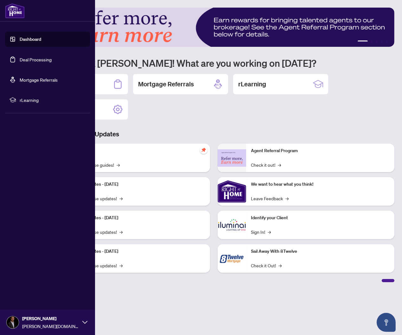
click at [24, 58] on link "Deal Processing" at bounding box center [36, 60] width 32 height 6
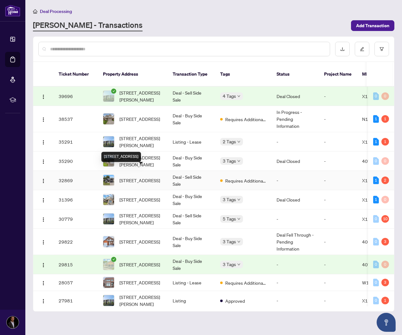
click at [136, 177] on span "[STREET_ADDRESS]" at bounding box center [139, 180] width 41 height 7
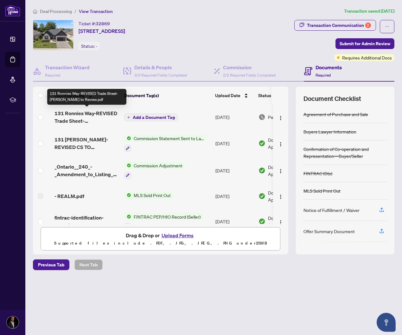
click at [75, 117] on span "131 Ronnies Way-REVISED Trade Sheet-Kris to Review.pdf" at bounding box center [86, 117] width 65 height 15
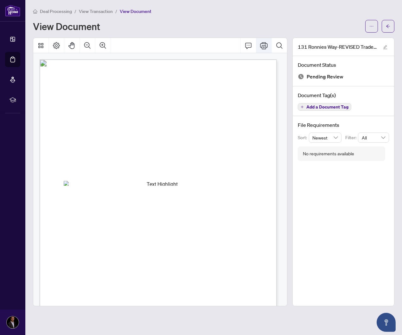
click at [262, 44] on icon "Print" at bounding box center [264, 46] width 8 height 8
click at [369, 25] on icon "ellipsis" at bounding box center [371, 26] width 4 height 4
click at [337, 40] on span "Download" at bounding box center [348, 39] width 48 height 7
click at [102, 10] on span "View Transaction" at bounding box center [96, 12] width 34 height 6
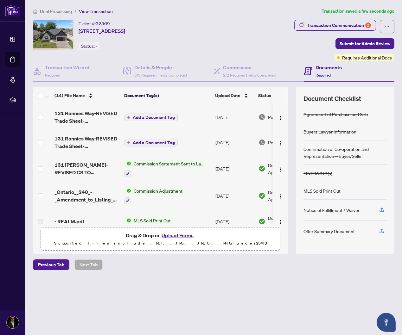
click at [147, 115] on span "Add a Document Tag" at bounding box center [154, 117] width 42 height 4
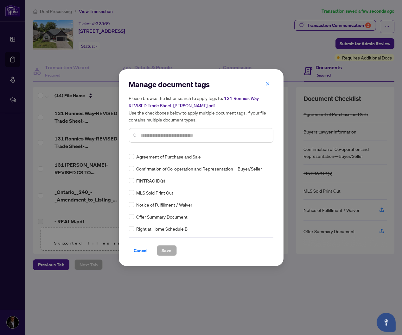
click at [152, 134] on input "text" at bounding box center [204, 135] width 127 height 7
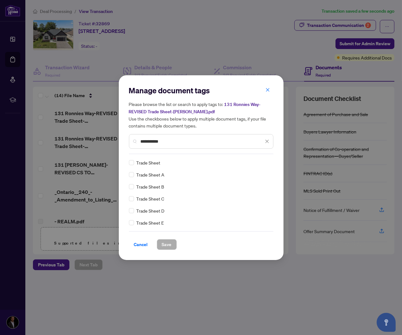
type input "**********"
click at [169, 245] on span "Save" at bounding box center [167, 245] width 10 height 10
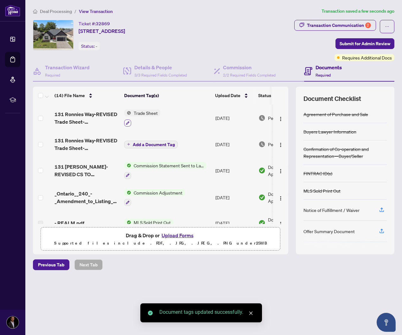
click at [127, 121] on icon "button" at bounding box center [127, 122] width 3 height 3
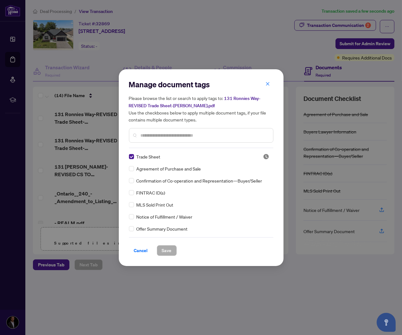
click at [156, 132] on input "text" at bounding box center [204, 135] width 127 height 7
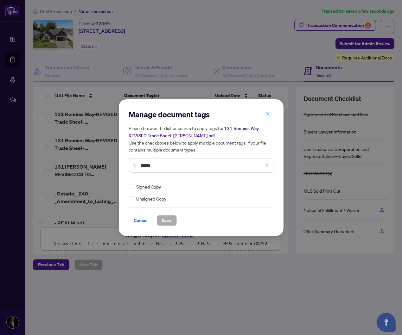
type input "******"
click at [169, 220] on span "Save" at bounding box center [167, 221] width 10 height 10
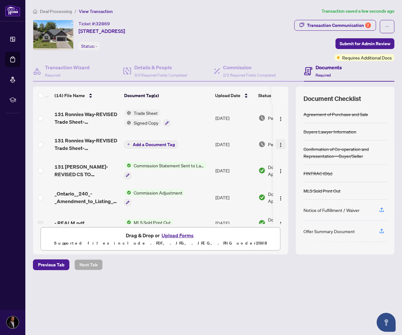
click at [280, 143] on img "button" at bounding box center [280, 144] width 5 height 5
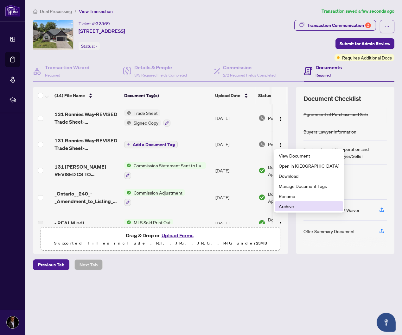
click at [284, 206] on span "Archive" at bounding box center [309, 206] width 60 height 7
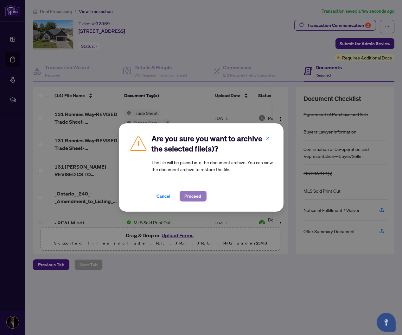
click at [190, 195] on span "Proceed" at bounding box center [193, 196] width 17 height 10
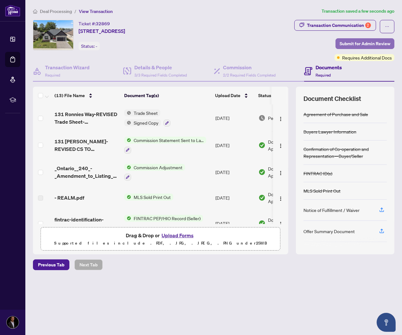
click at [358, 42] on span "Submit for Admin Review" at bounding box center [364, 44] width 51 height 10
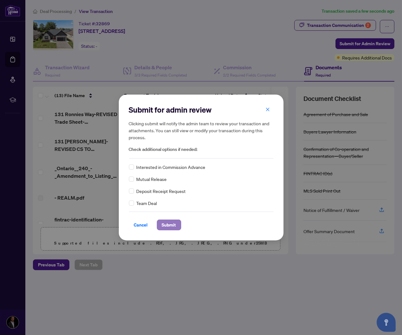
click at [165, 227] on span "Submit" at bounding box center [169, 225] width 14 height 10
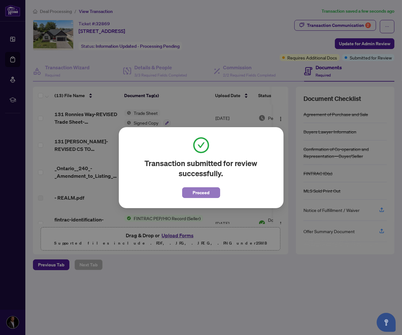
click at [199, 193] on span "Proceed" at bounding box center [200, 193] width 17 height 10
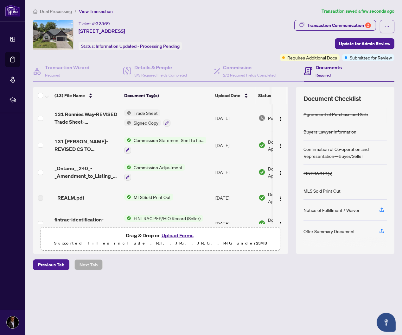
click at [202, 282] on div "Deal Processing / View Transaction Transaction saved a few seconds ago Ticket #…" at bounding box center [213, 150] width 366 height 285
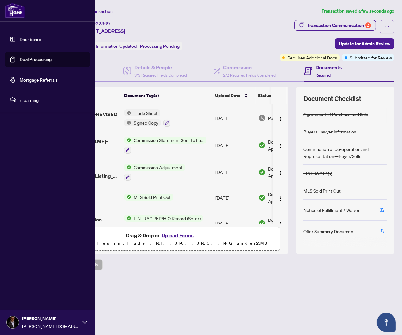
click at [36, 60] on link "Deal Processing" at bounding box center [36, 60] width 32 height 6
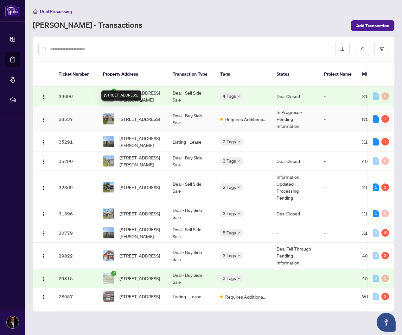
click at [138, 116] on span "[STREET_ADDRESS]" at bounding box center [139, 119] width 41 height 7
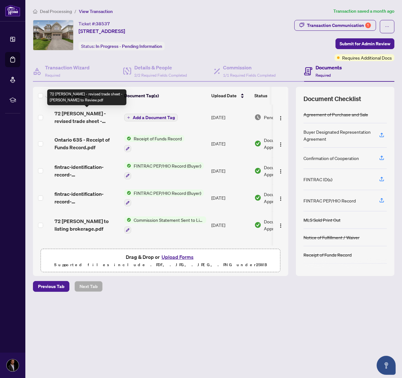
click at [68, 116] on span "72 Carleton Tr - revised trade sheet - Kris to Review.pdf" at bounding box center [86, 117] width 65 height 15
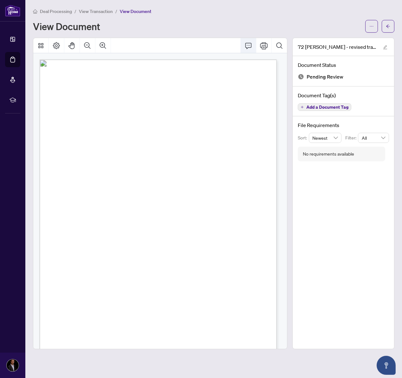
click at [247, 44] on icon "Comment" at bounding box center [248, 46] width 8 height 8
click at [192, 20] on div "View Document" at bounding box center [213, 26] width 361 height 13
click at [372, 25] on icon "ellipsis" at bounding box center [371, 26] width 4 height 4
click at [347, 40] on span "Download" at bounding box center [348, 39] width 48 height 7
click at [65, 27] on h1 "View Document" at bounding box center [66, 26] width 67 height 10
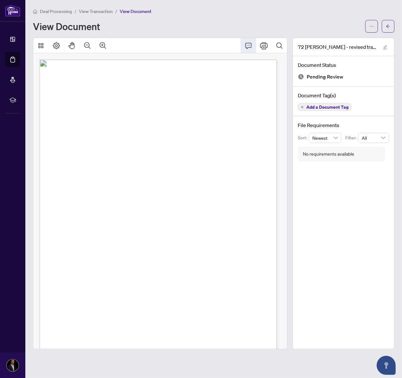
drag, startPoint x: 87, startPoint y: 10, endPoint x: 401, endPoint y: 19, distance: 313.7
click at [87, 10] on span "View Transaction" at bounding box center [96, 12] width 34 height 6
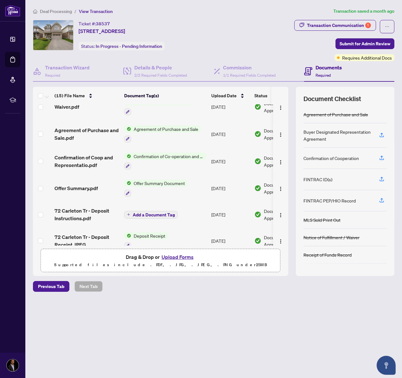
scroll to position [260, 0]
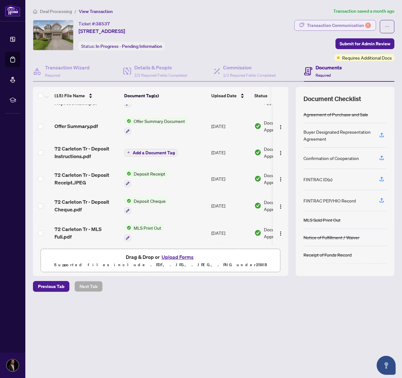
click at [332, 25] on div "Transaction Communication 1" at bounding box center [339, 25] width 64 height 10
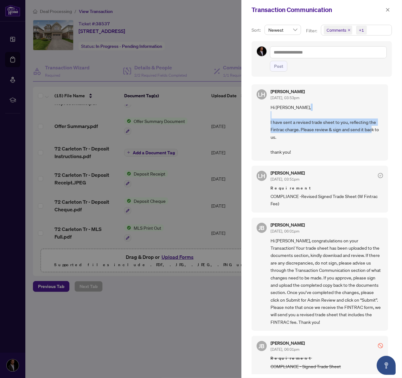
drag, startPoint x: 330, startPoint y: 129, endPoint x: 352, endPoint y: 137, distance: 23.2
click at [352, 137] on span "Hi Kris, I have sent a revised trade sheet to you, reflecting the Fintrac charg…" at bounding box center [326, 129] width 112 height 52
click at [352, 138] on span "Hi Kris, I have sent a revised trade sheet to you, reflecting the Fintrac charg…" at bounding box center [326, 129] width 112 height 52
drag, startPoint x: 327, startPoint y: 139, endPoint x: 263, endPoint y: 118, distance: 67.4
click at [263, 118] on div "LH Lulu Hao Jul/14/2025, 03:53pm Hi Kris, I have sent a revised trade sheet to …" at bounding box center [319, 122] width 136 height 76
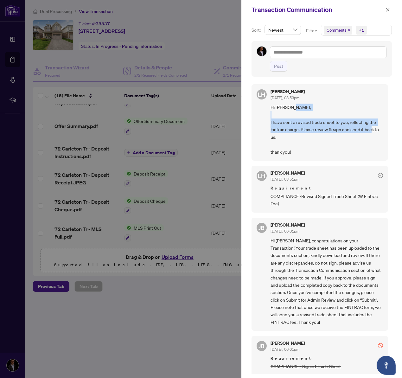
click at [263, 118] on div "LH Lulu Hao Jul/14/2025, 03:53pm Hi Kris, I have sent a revised trade sheet to …" at bounding box center [319, 122] width 136 height 76
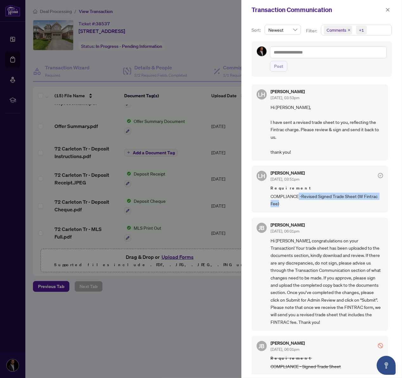
drag, startPoint x: 298, startPoint y: 195, endPoint x: 352, endPoint y: 207, distance: 54.9
click at [352, 207] on div "LH Lulu Hao Jul/14/2025, 03:51pm Requirement COMPLIANCE -Revised Signed Trade S…" at bounding box center [319, 189] width 136 height 47
click at [347, 29] on icon "close" at bounding box center [348, 29] width 3 height 3
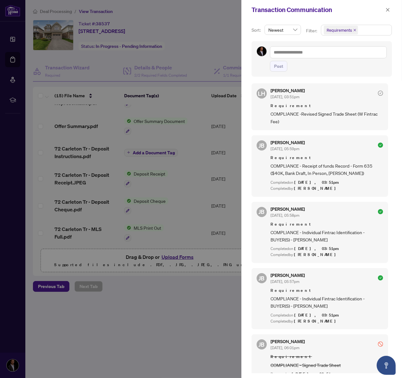
scroll to position [0, 0]
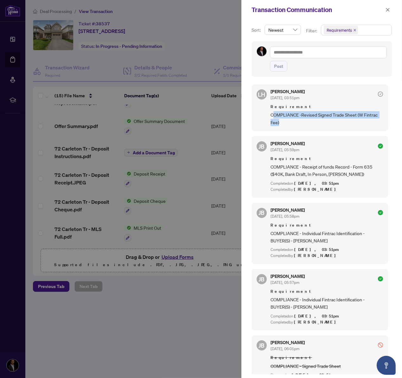
drag, startPoint x: 274, startPoint y: 115, endPoint x: 318, endPoint y: 129, distance: 45.9
click at [318, 129] on div "LH Lulu Hao Jul/14/2025, 03:51pm Requirement COMPLIANCE -Revised Signed Trade S…" at bounding box center [319, 107] width 136 height 47
click at [318, 130] on div "LH Lulu Hao Jul/14/2025, 03:51pm Requirement COMPLIANCE -Revised Signed Trade S…" at bounding box center [319, 107] width 136 height 47
click at [387, 8] on icon "close" at bounding box center [387, 10] width 4 height 4
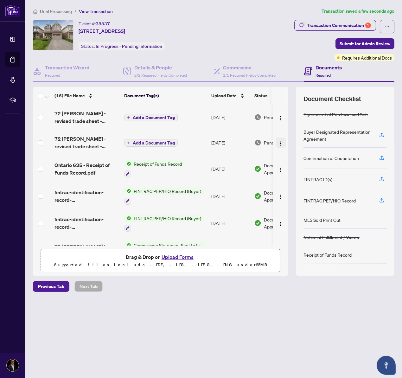
click at [279, 143] on img "button" at bounding box center [280, 143] width 5 height 5
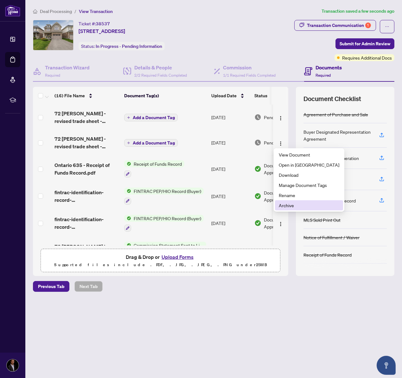
click at [289, 206] on span "Archive" at bounding box center [309, 205] width 60 height 7
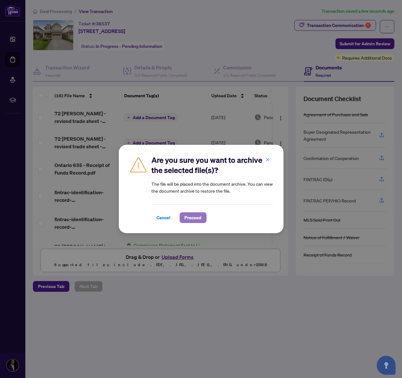
click at [195, 216] on span "Proceed" at bounding box center [193, 217] width 17 height 10
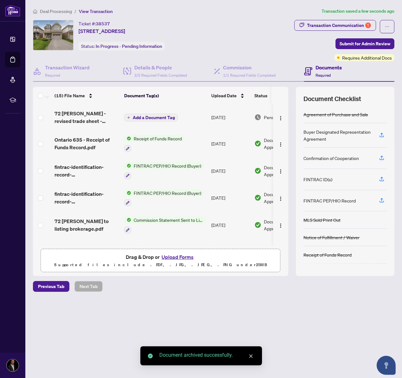
click at [146, 118] on span "Add a Document Tag" at bounding box center [154, 117] width 42 height 4
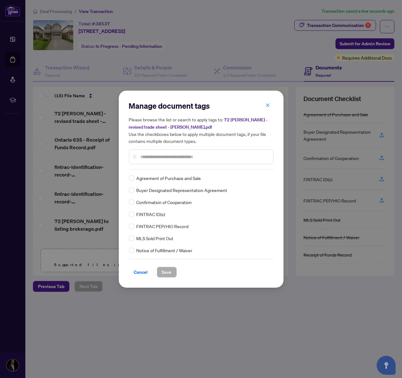
click at [167, 155] on input "text" at bounding box center [204, 156] width 127 height 7
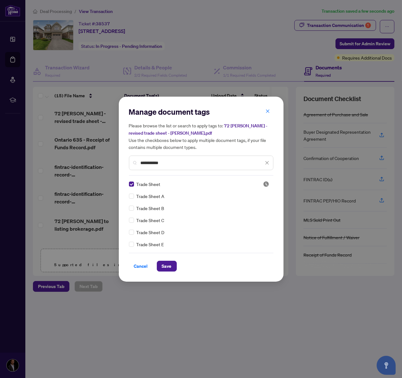
drag, startPoint x: 172, startPoint y: 160, endPoint x: 108, endPoint y: 160, distance: 64.6
click at [108, 160] on div "**********" at bounding box center [201, 189] width 402 height 378
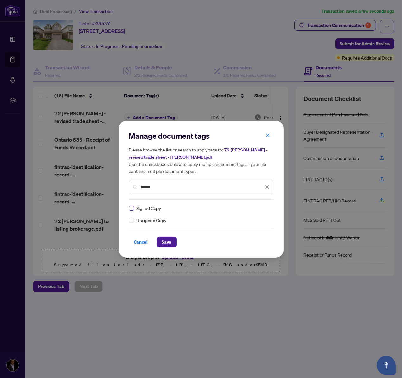
type input "******"
click at [165, 242] on span "Save" at bounding box center [167, 242] width 10 height 10
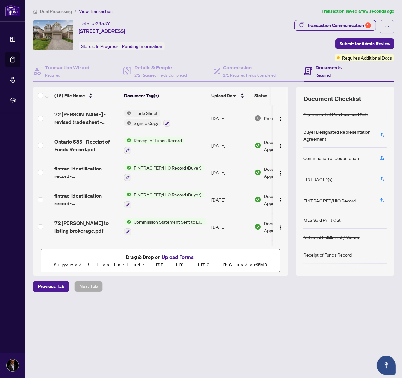
click at [203, 322] on main "Deal Processing / View Transaction Transaction saved a few seconds ago Ticket #…" at bounding box center [213, 189] width 376 height 378
click at [297, 44] on div "Transaction Communication 1 Submit for Admin Review Requires Additional Docs" at bounding box center [313, 40] width 164 height 41
click at [362, 44] on span "Submit for Admin Review" at bounding box center [364, 44] width 51 height 10
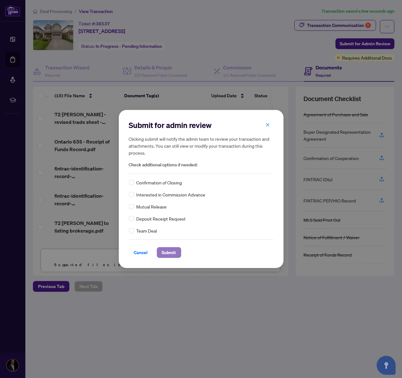
click at [168, 251] on span "Submit" at bounding box center [169, 252] width 14 height 10
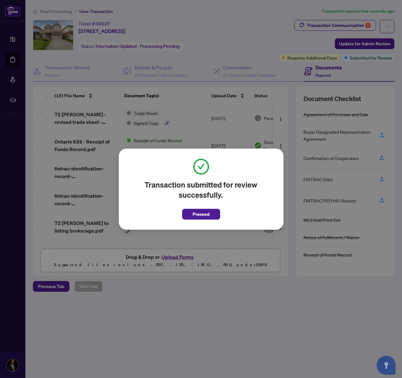
click at [200, 215] on span "Proceed" at bounding box center [200, 214] width 17 height 10
